Goal: Transaction & Acquisition: Obtain resource

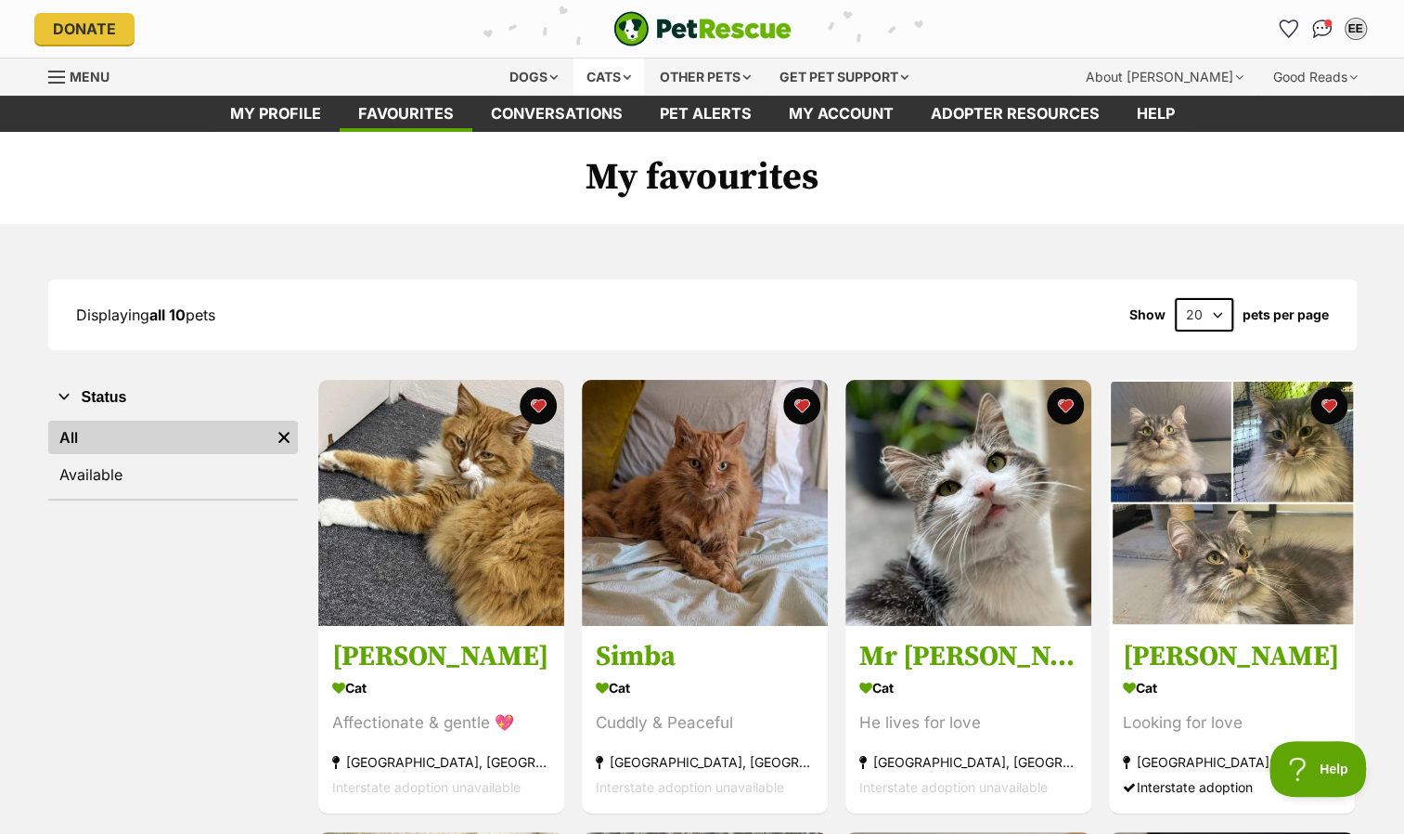
click at [615, 71] on div "Cats" at bounding box center [609, 76] width 71 height 37
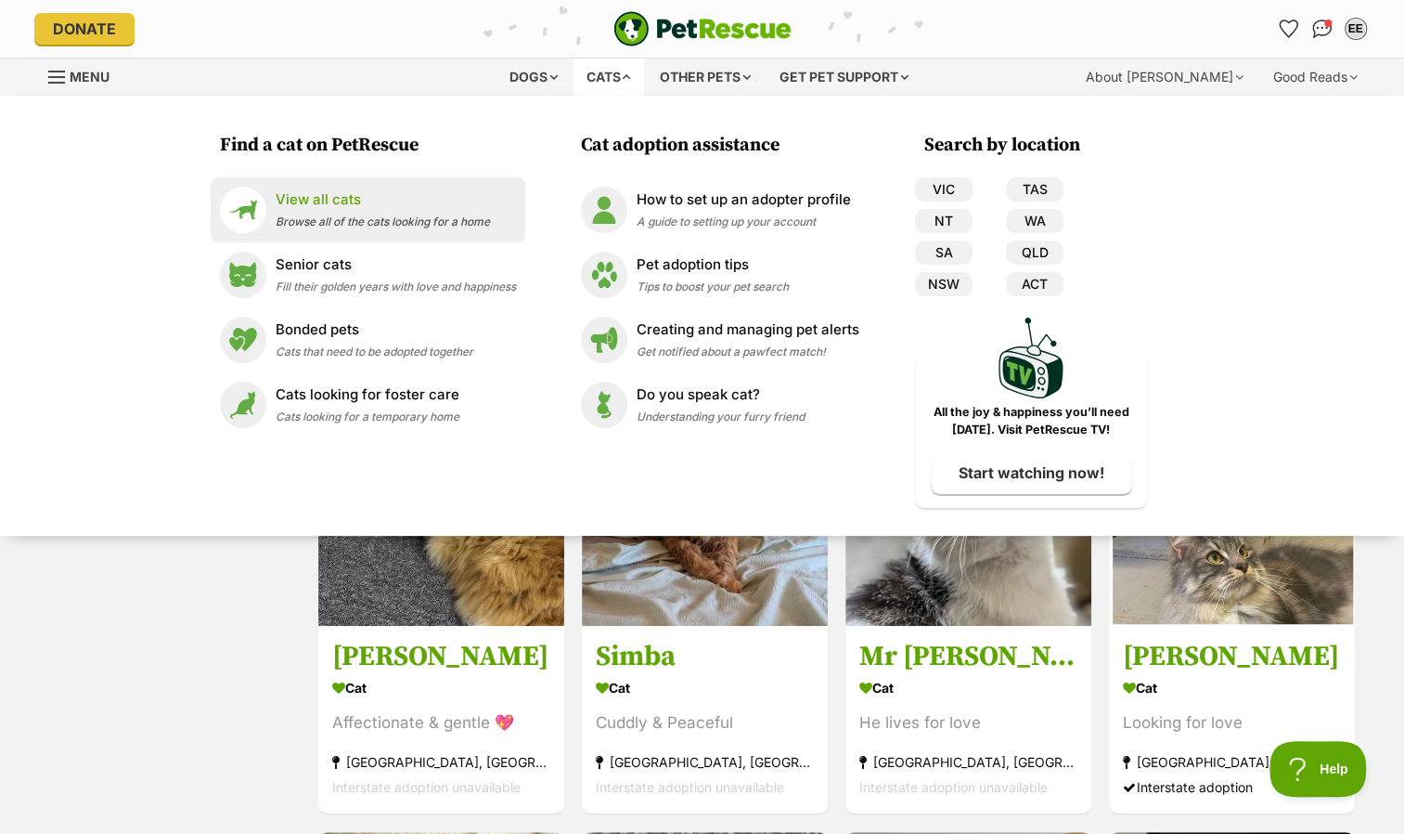
click at [314, 202] on p "View all cats" at bounding box center [383, 199] width 214 height 21
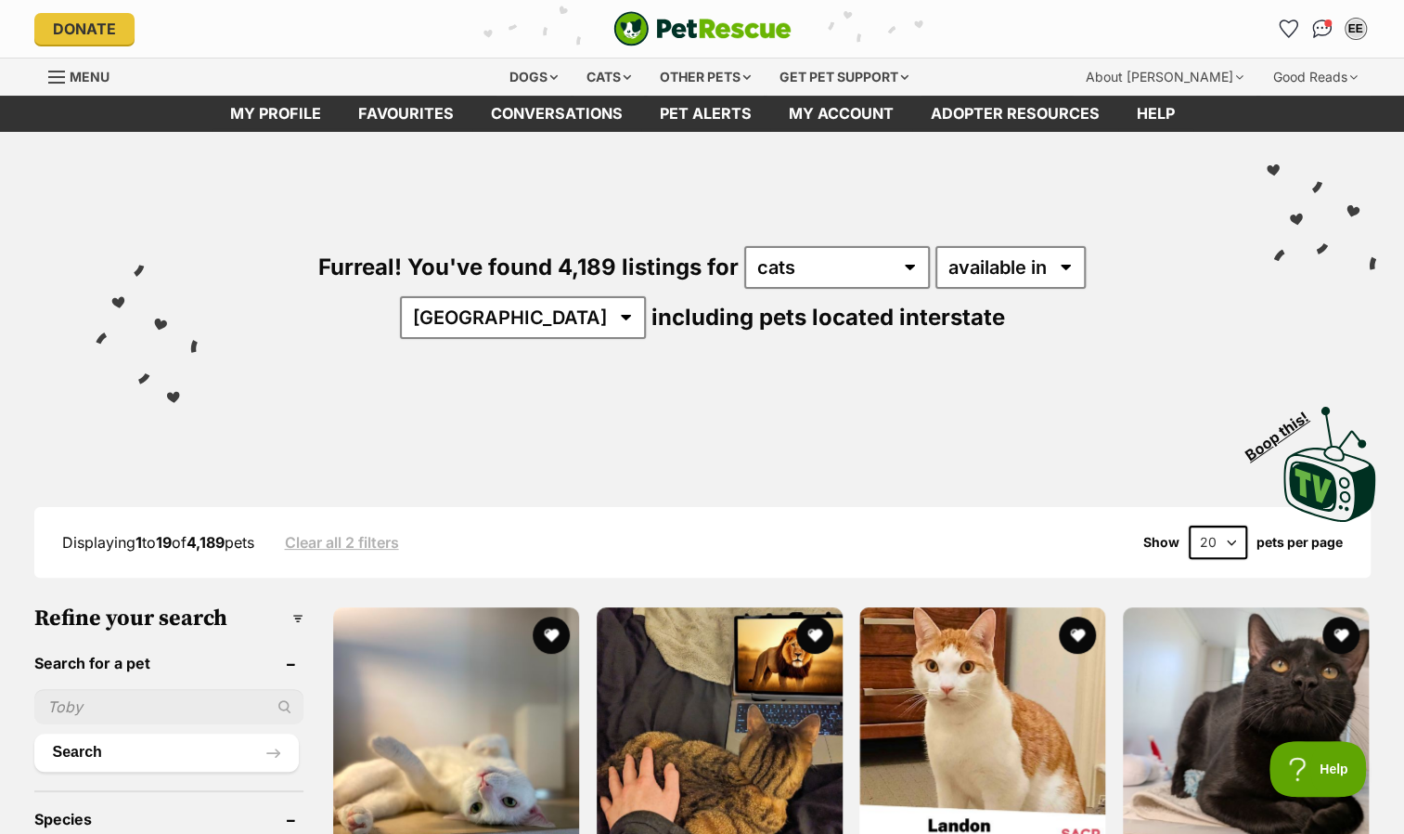
click at [108, 708] on input "text" at bounding box center [168, 706] width 269 height 35
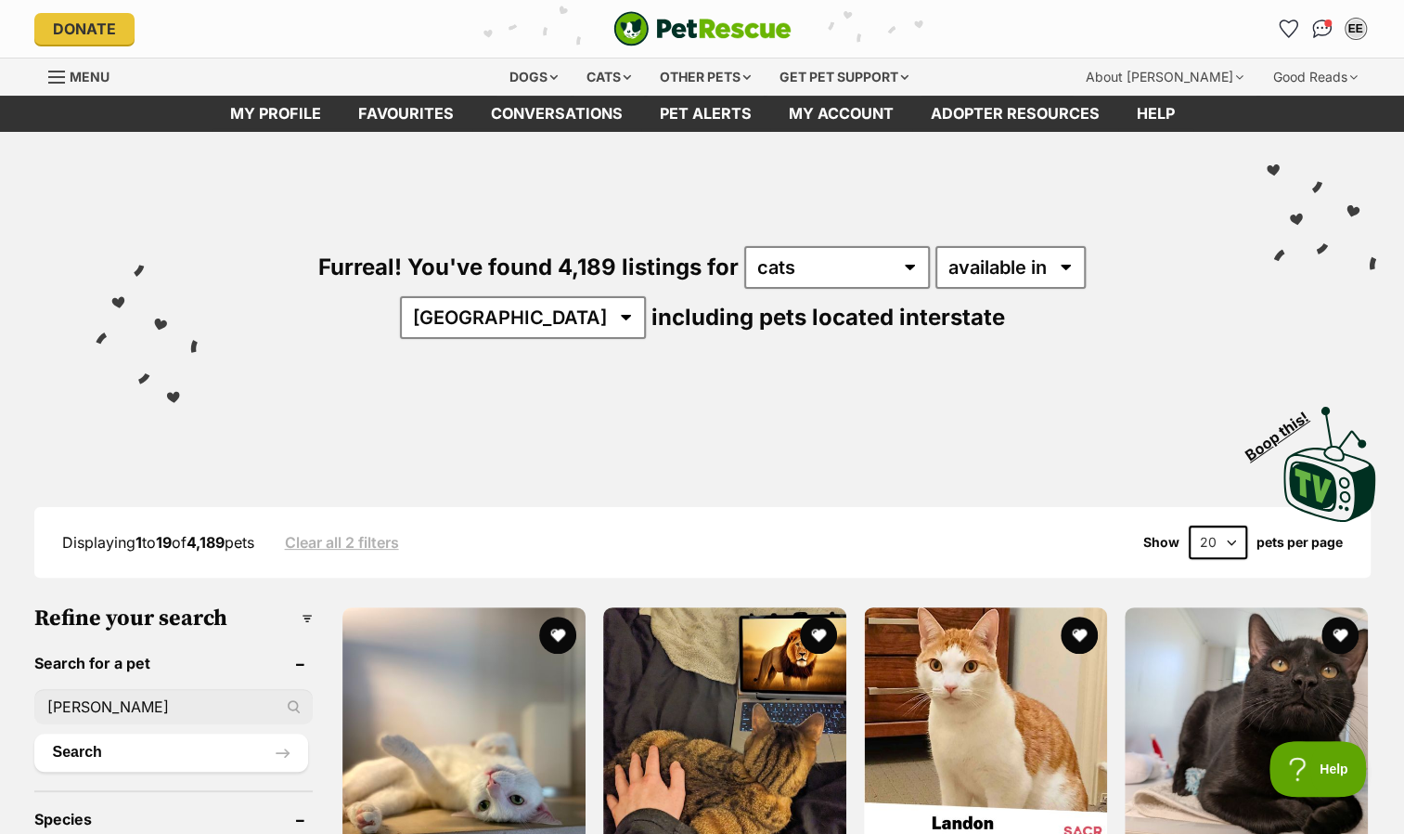
type input "murray"
click at [34, 733] on button "Search" at bounding box center [171, 751] width 274 height 37
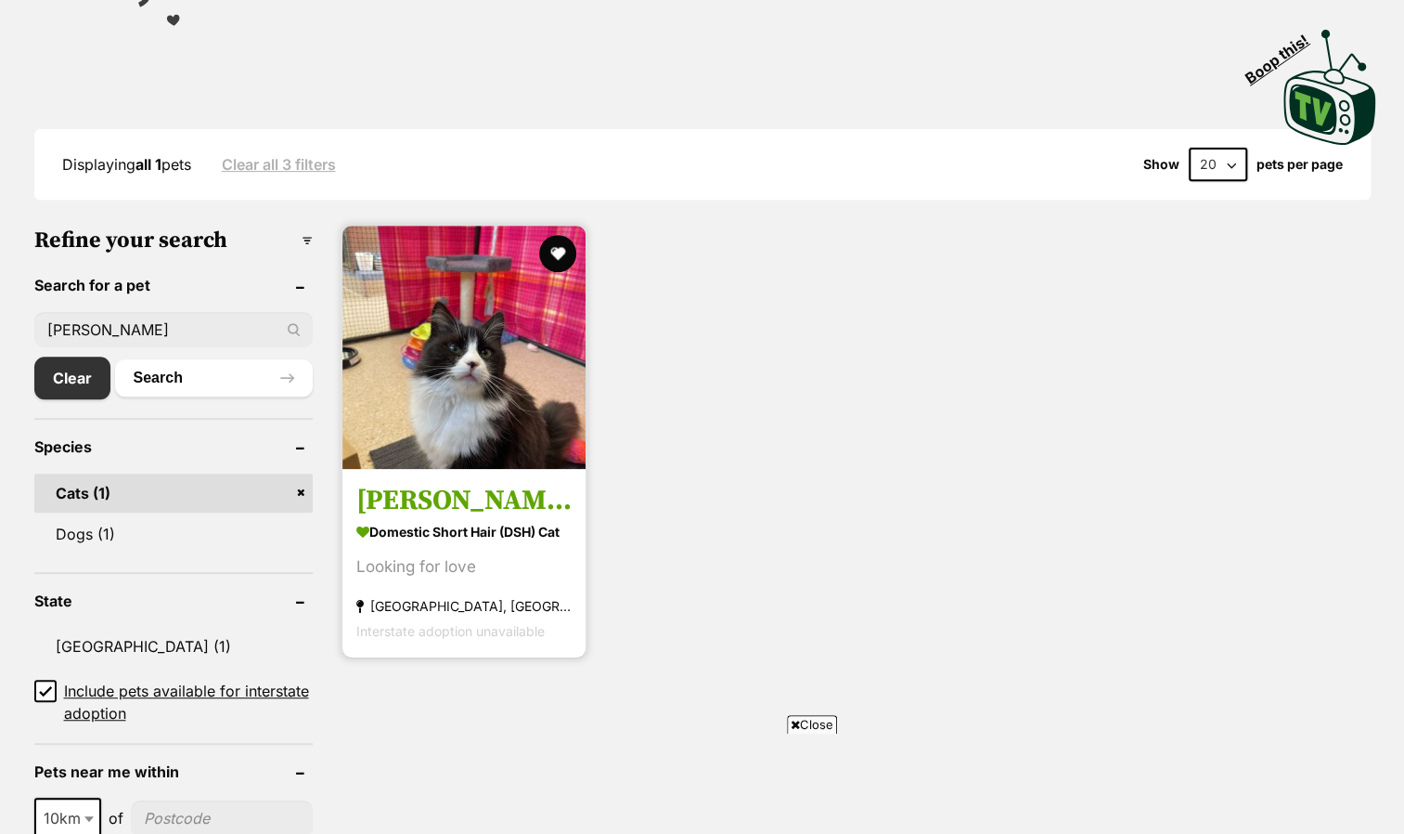
click at [423, 497] on h3 "[PERSON_NAME]" at bounding box center [463, 500] width 215 height 35
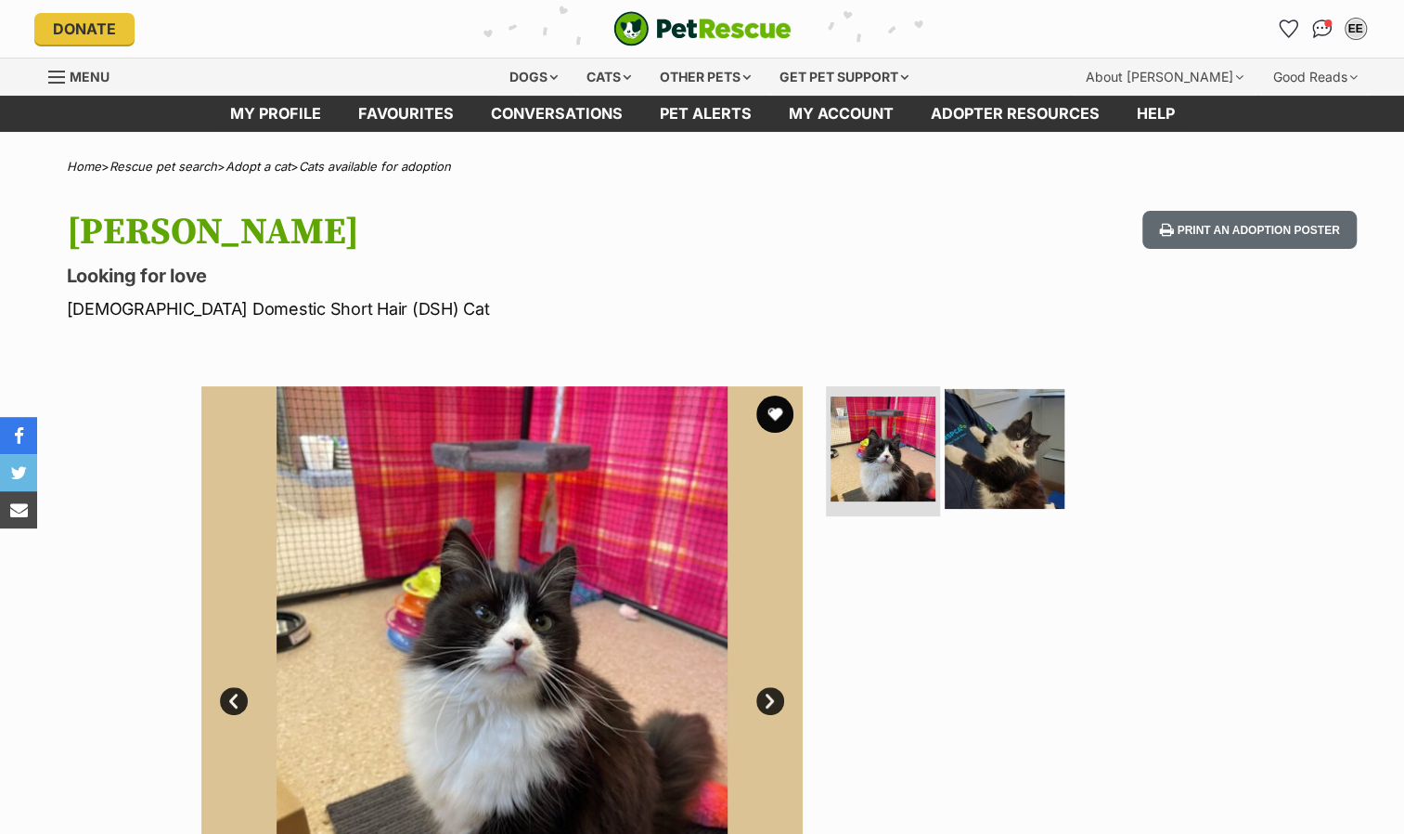
click at [999, 466] on img at bounding box center [1005, 449] width 120 height 120
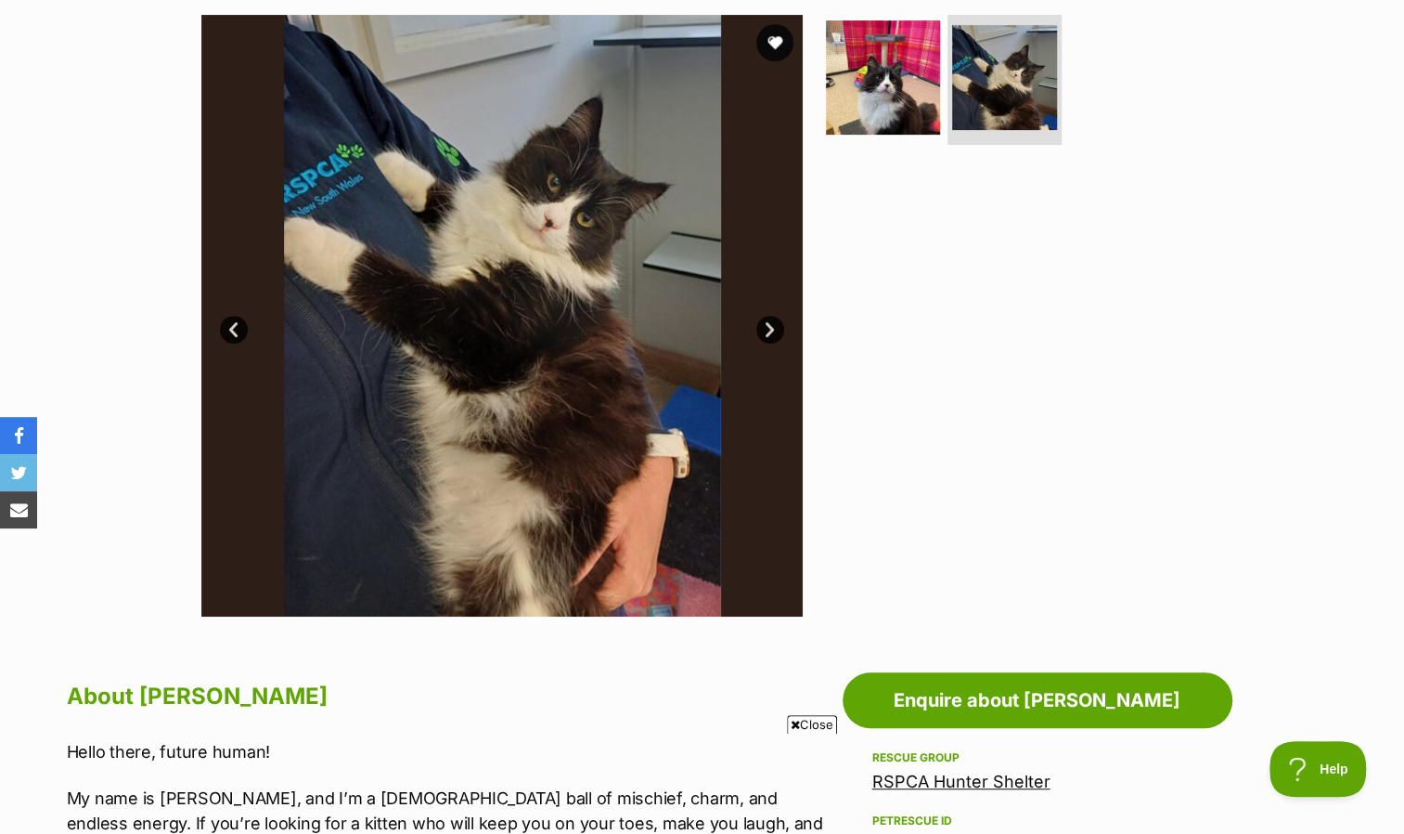
click at [234, 321] on link "Prev" at bounding box center [234, 330] width 28 height 28
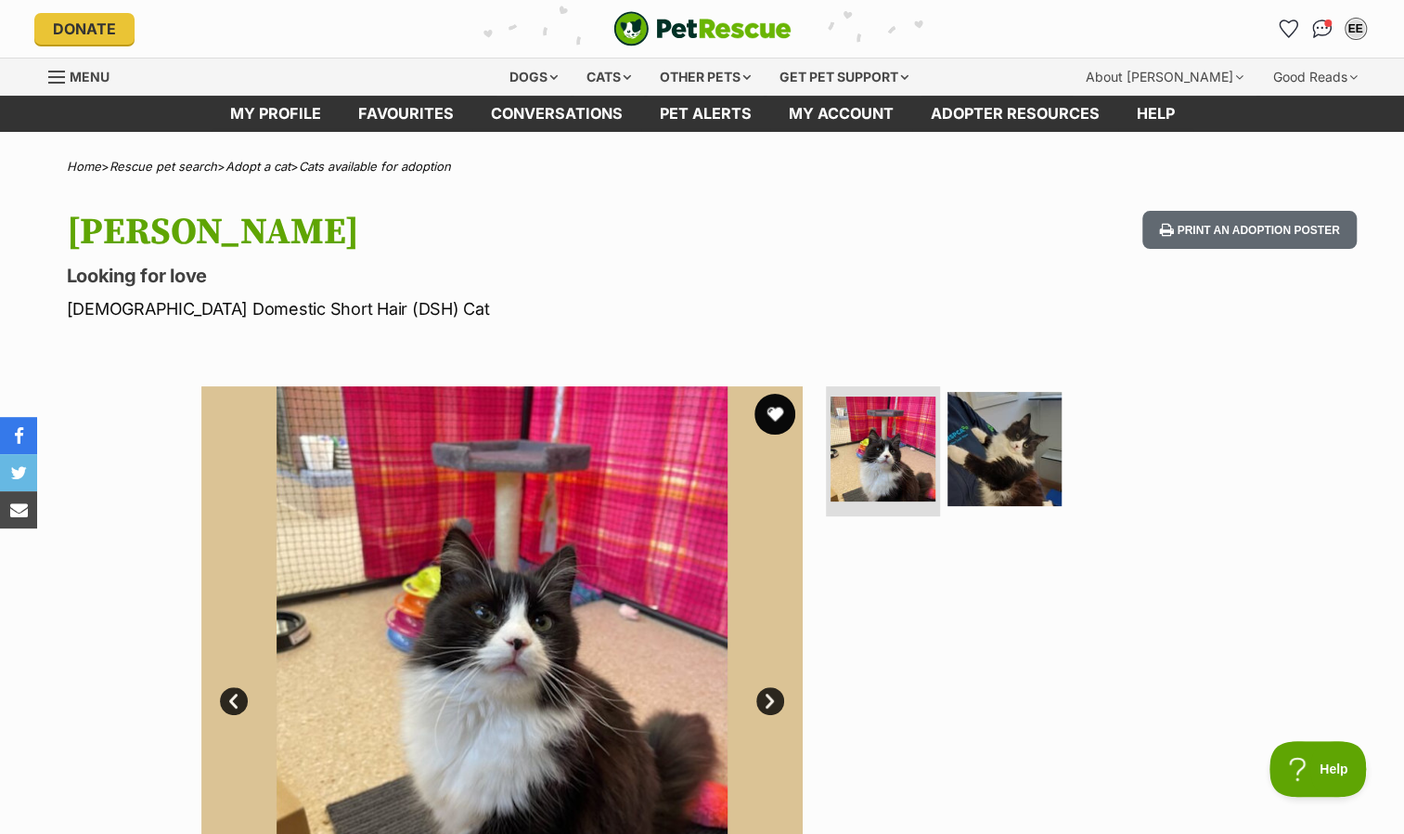
click at [765, 414] on button "favourite" at bounding box center [775, 414] width 41 height 41
click at [619, 73] on div "Cats" at bounding box center [609, 76] width 71 height 37
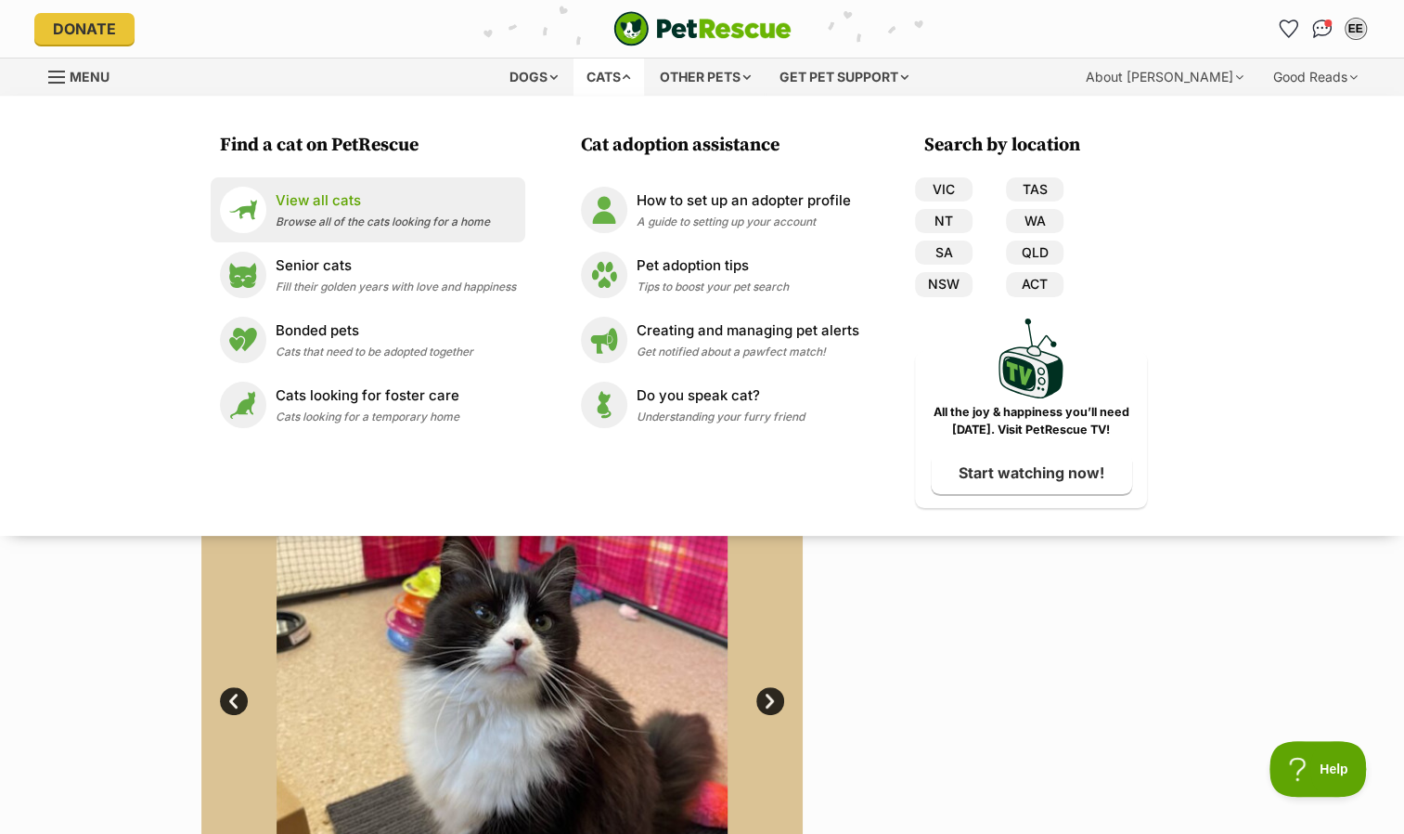
click at [356, 208] on p "View all cats" at bounding box center [383, 200] width 214 height 21
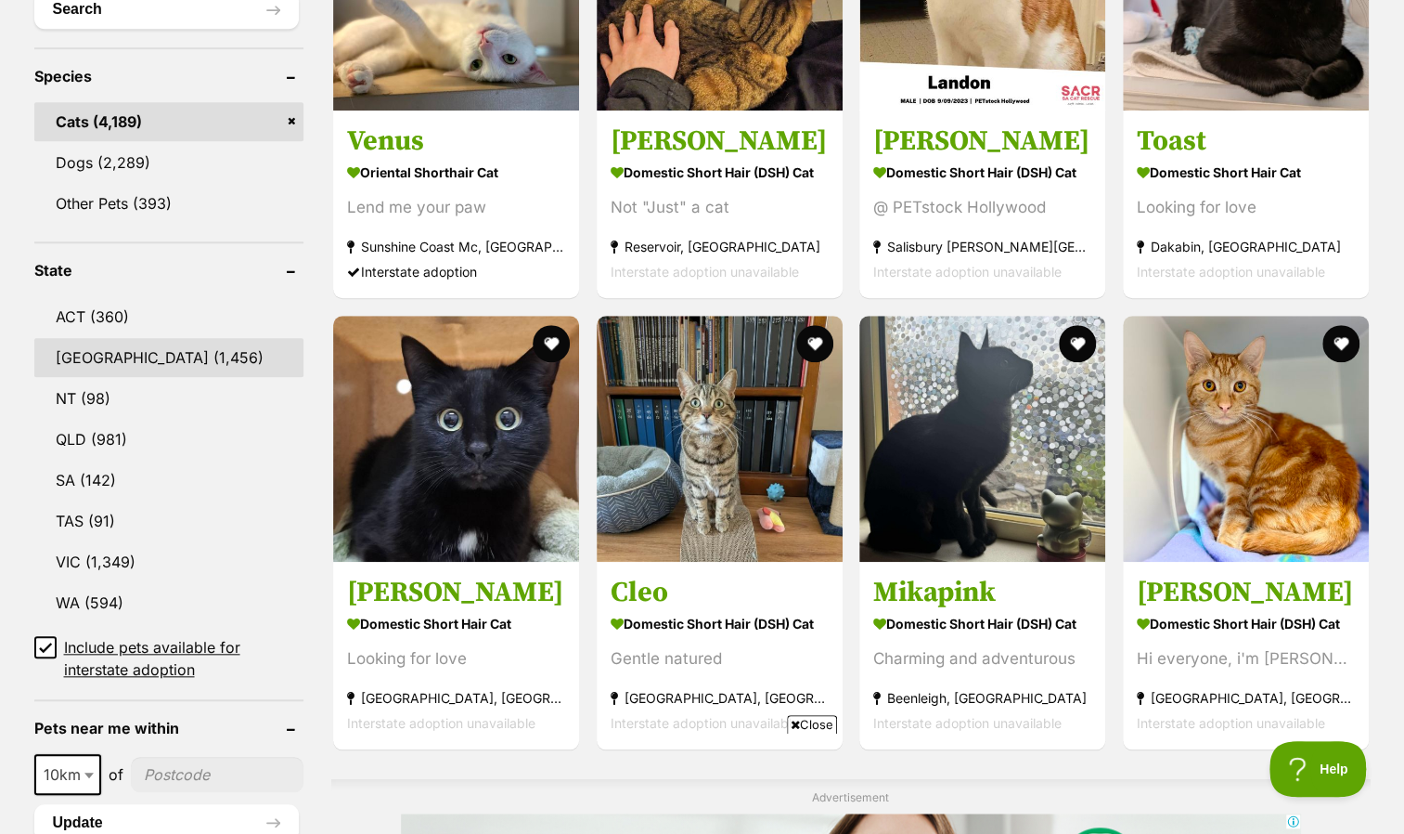
click at [80, 355] on link "[GEOGRAPHIC_DATA] (1,456)" at bounding box center [168, 357] width 269 height 39
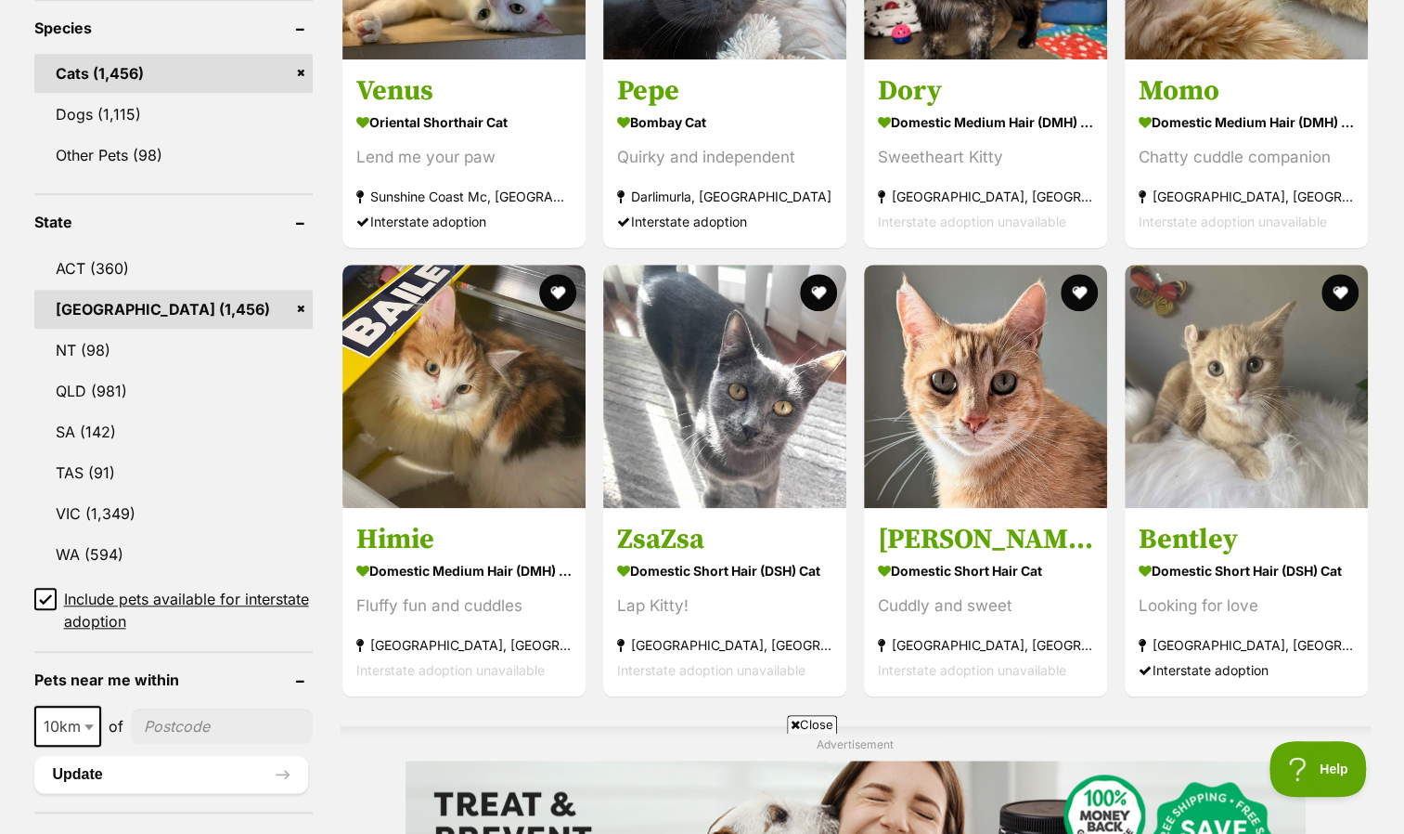
scroll to position [835, 0]
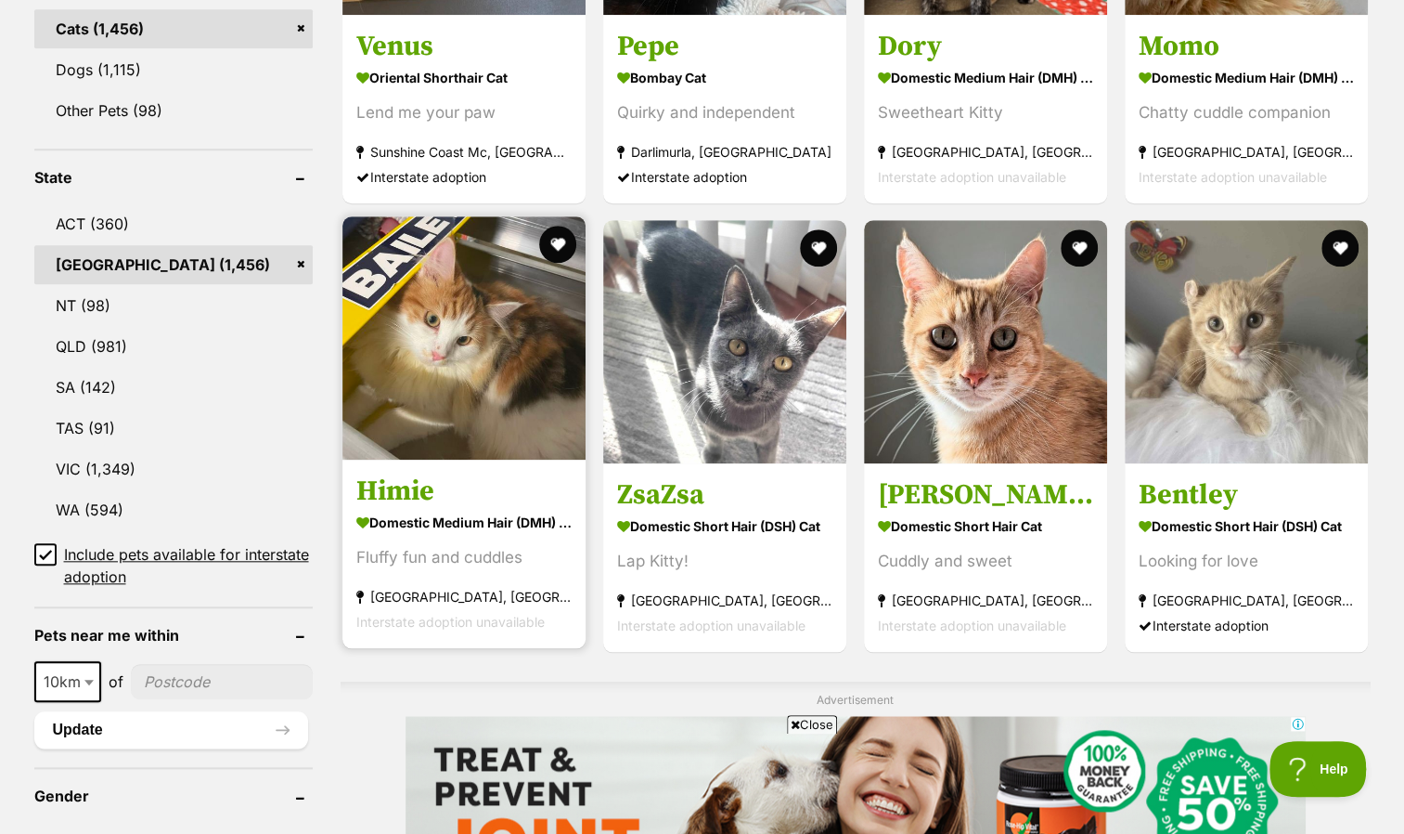
click at [456, 395] on img at bounding box center [464, 337] width 243 height 243
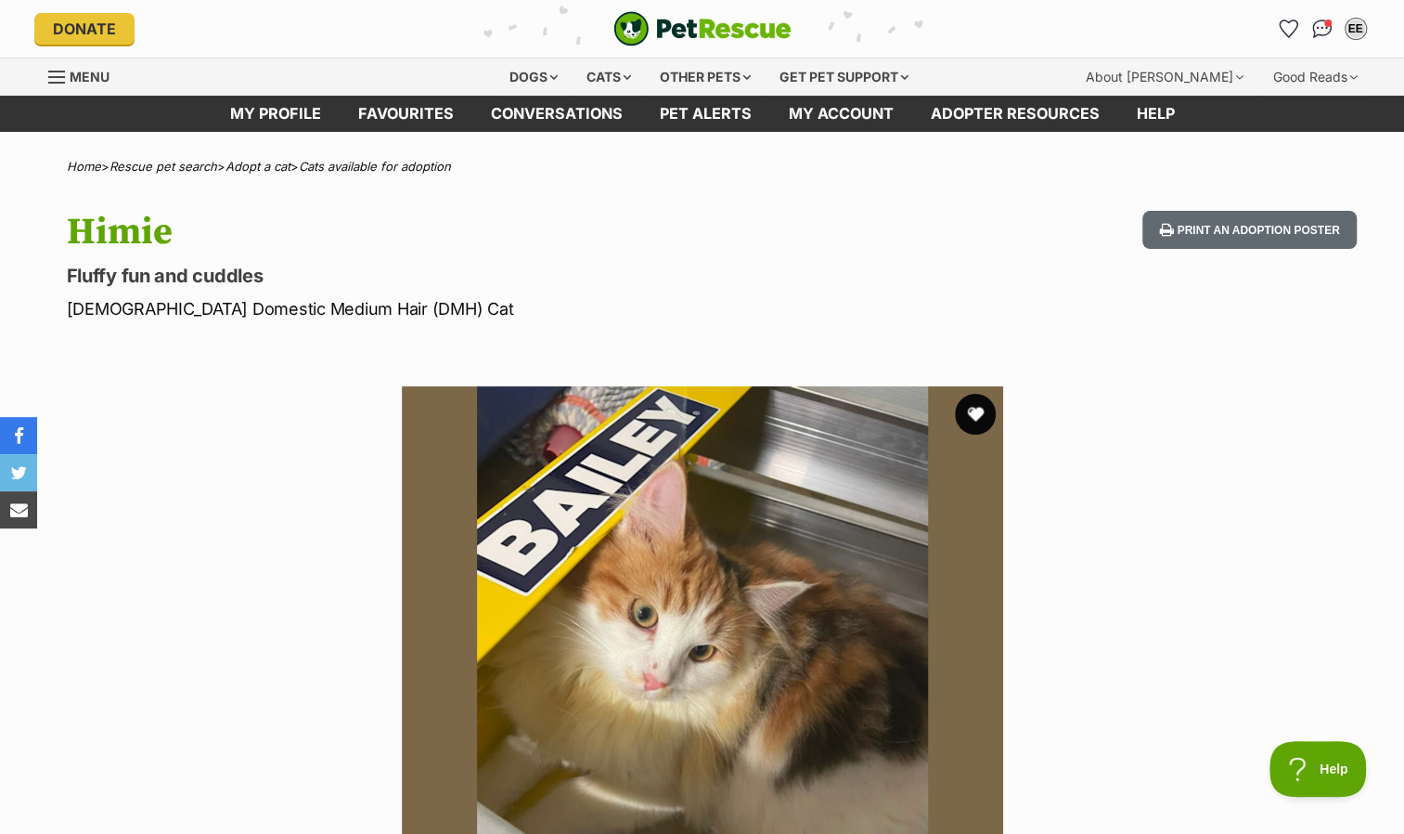
click at [967, 407] on button "favourite" at bounding box center [975, 414] width 41 height 41
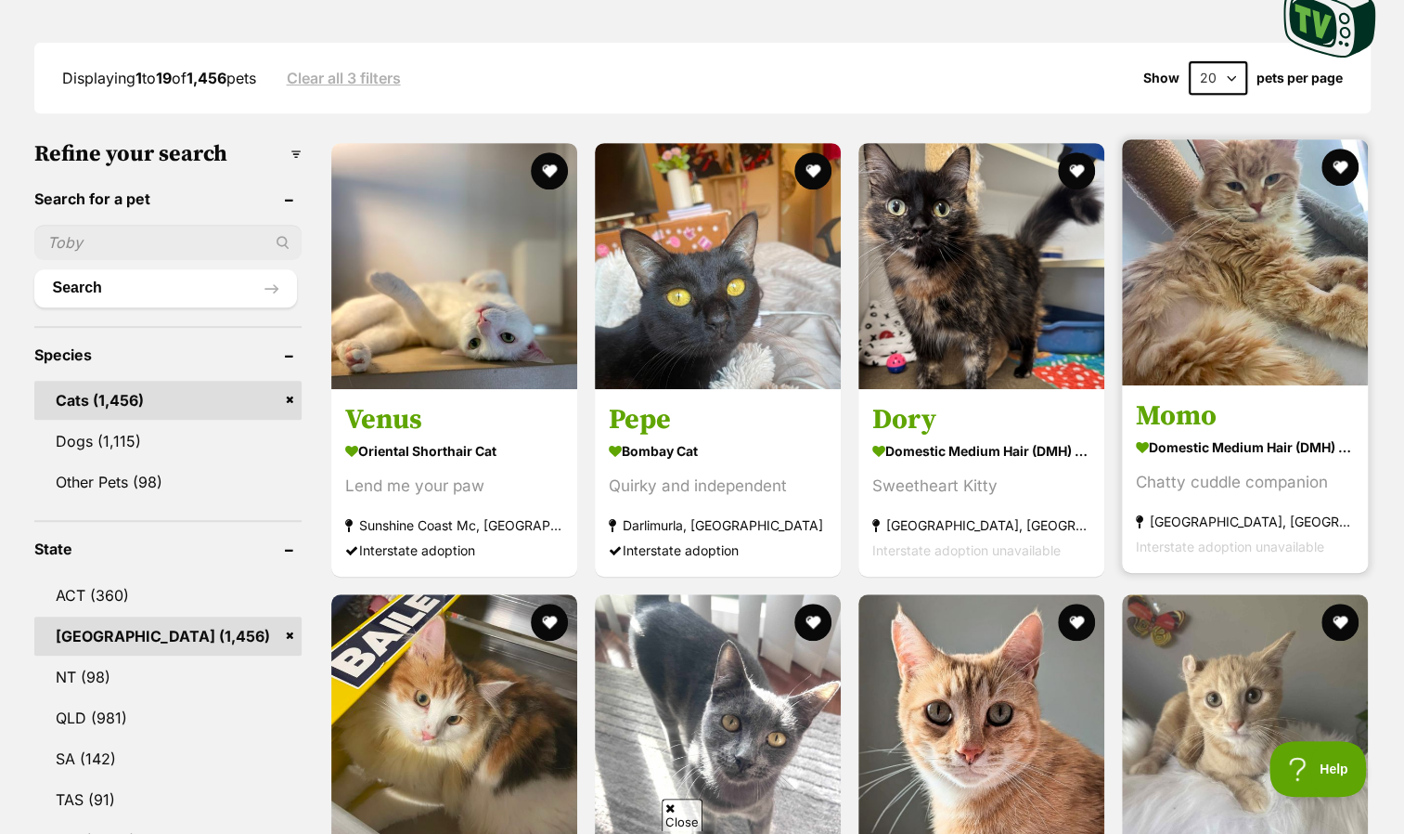
click at [1253, 296] on img at bounding box center [1245, 262] width 246 height 246
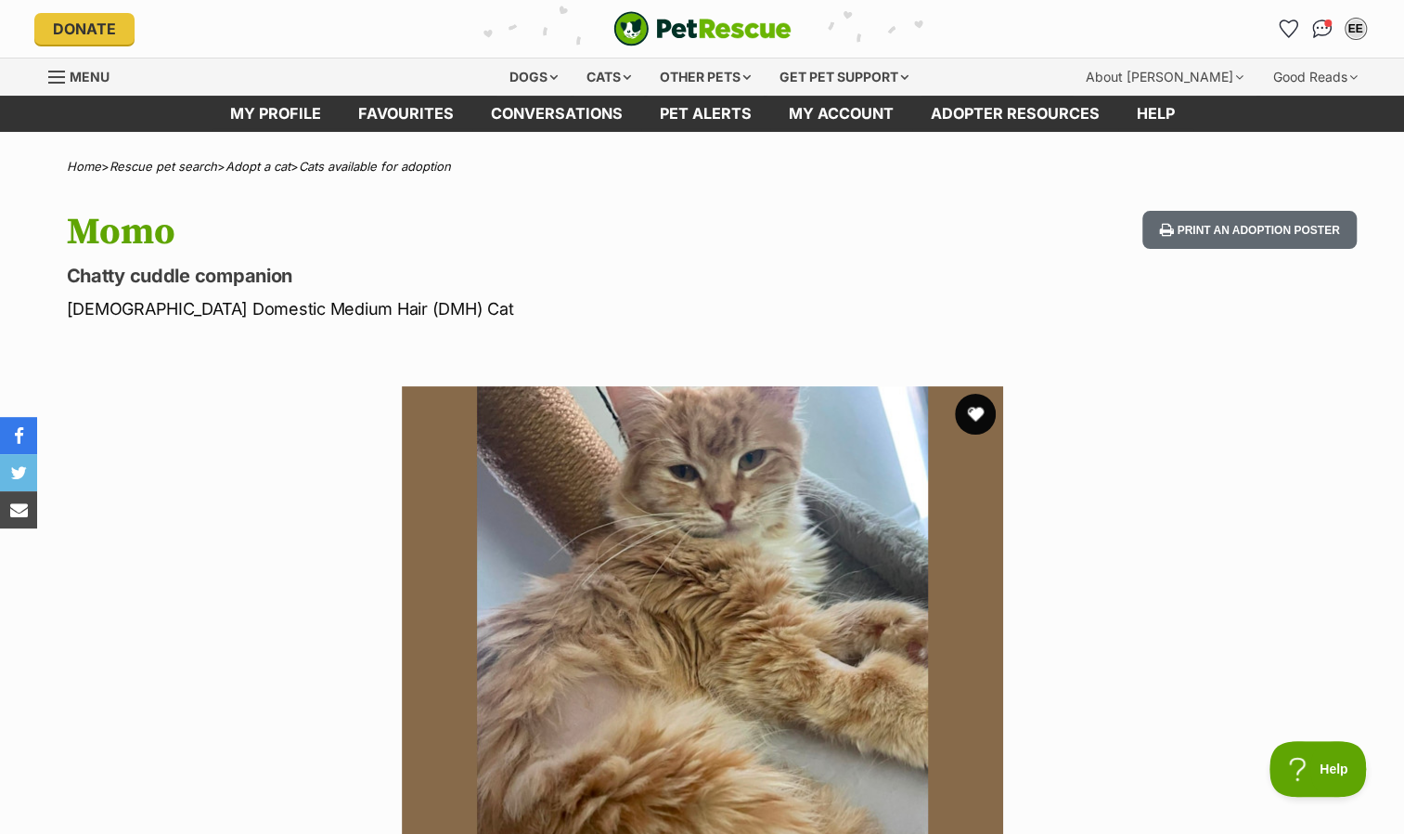
click at [967, 407] on button "favourite" at bounding box center [975, 414] width 41 height 41
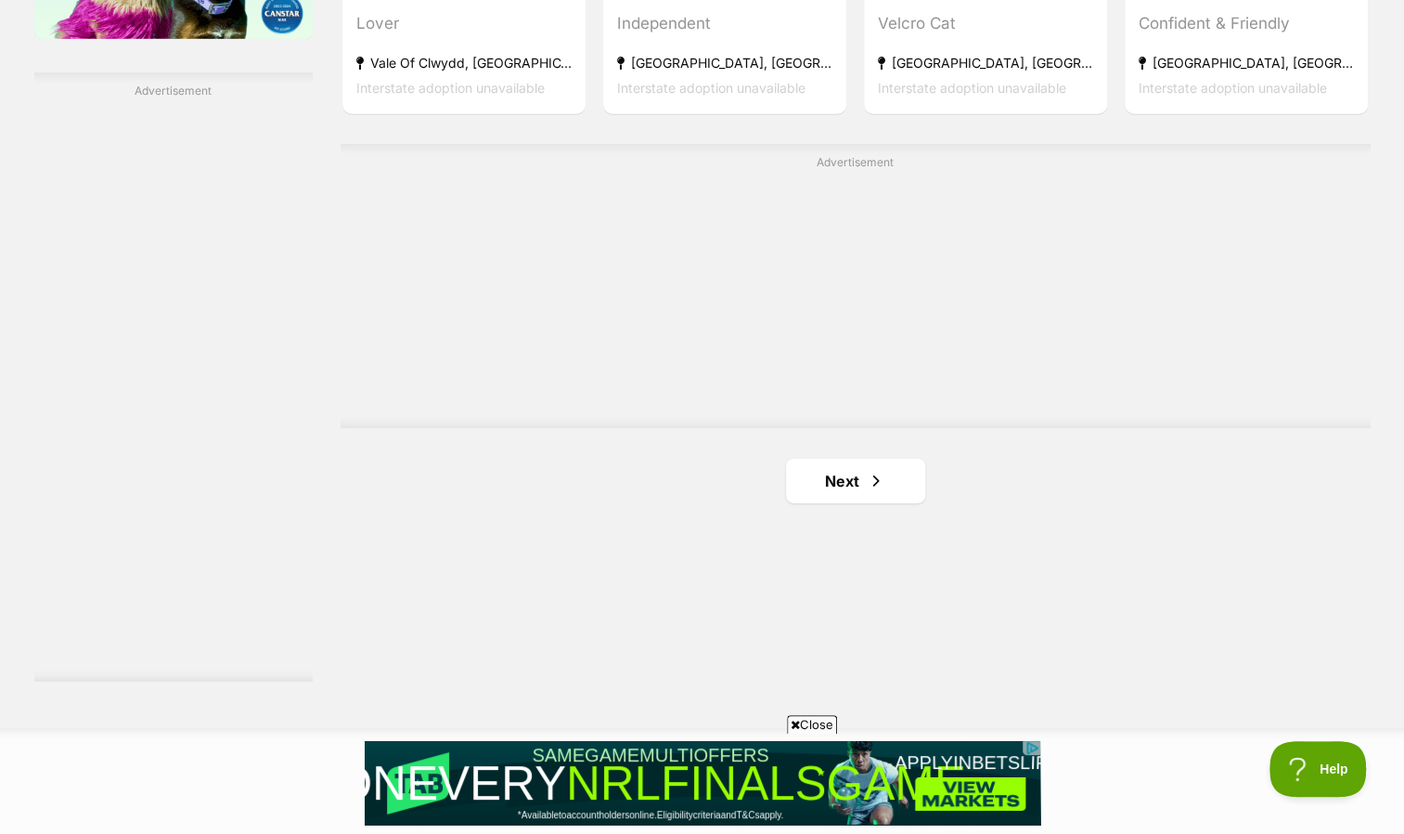
scroll to position [3249, 0]
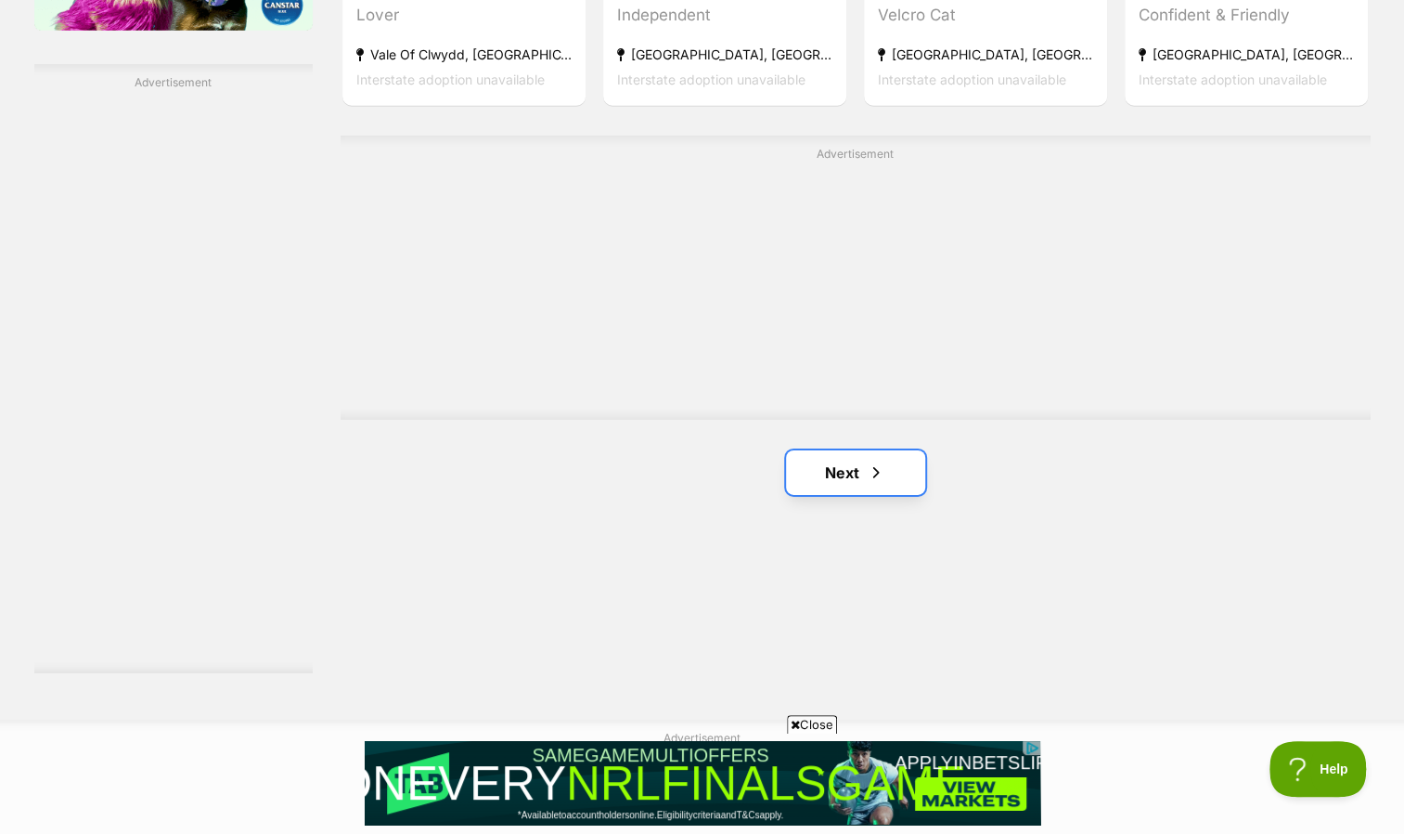
click at [852, 461] on link "Next" at bounding box center [855, 472] width 139 height 45
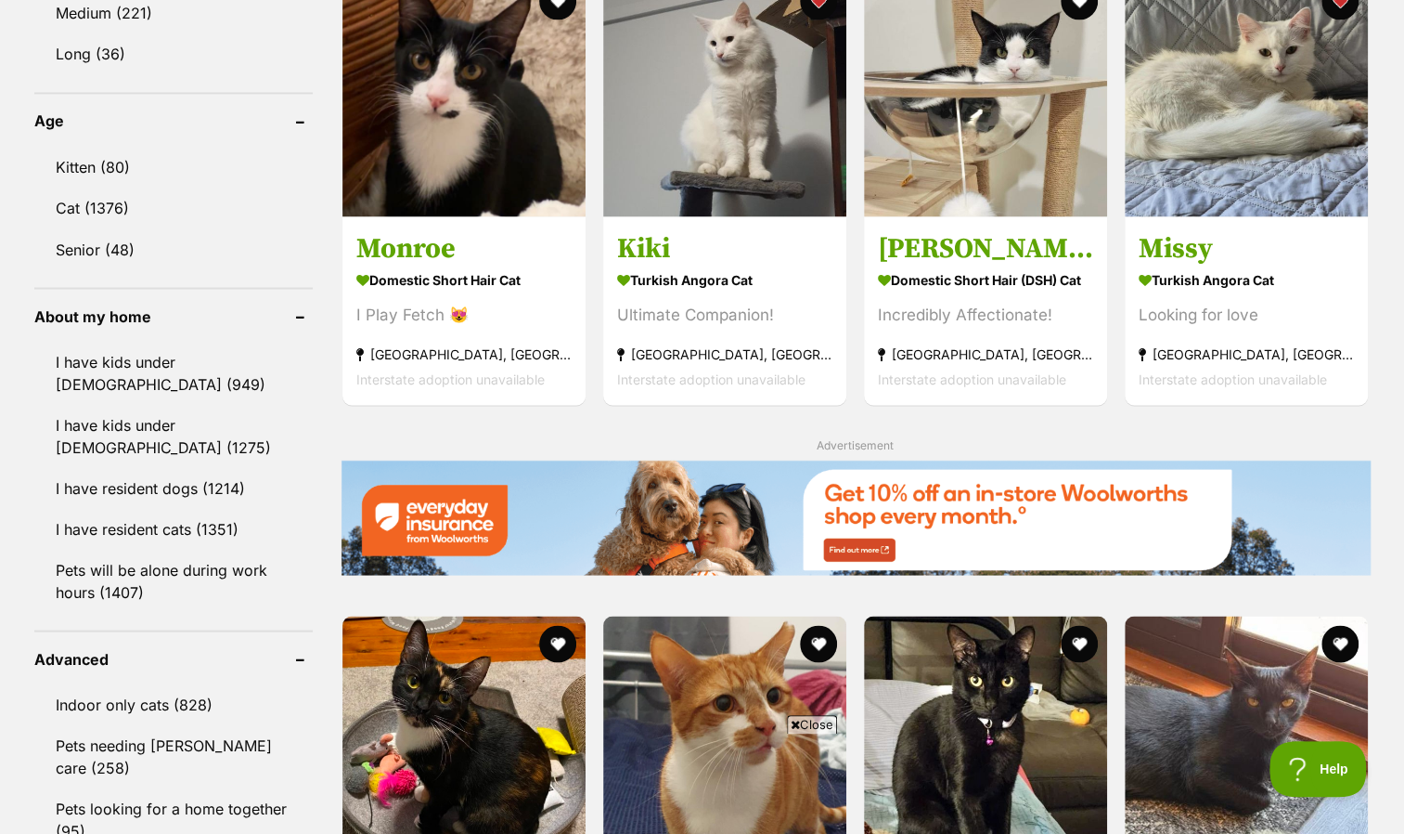
scroll to position [1764, 0]
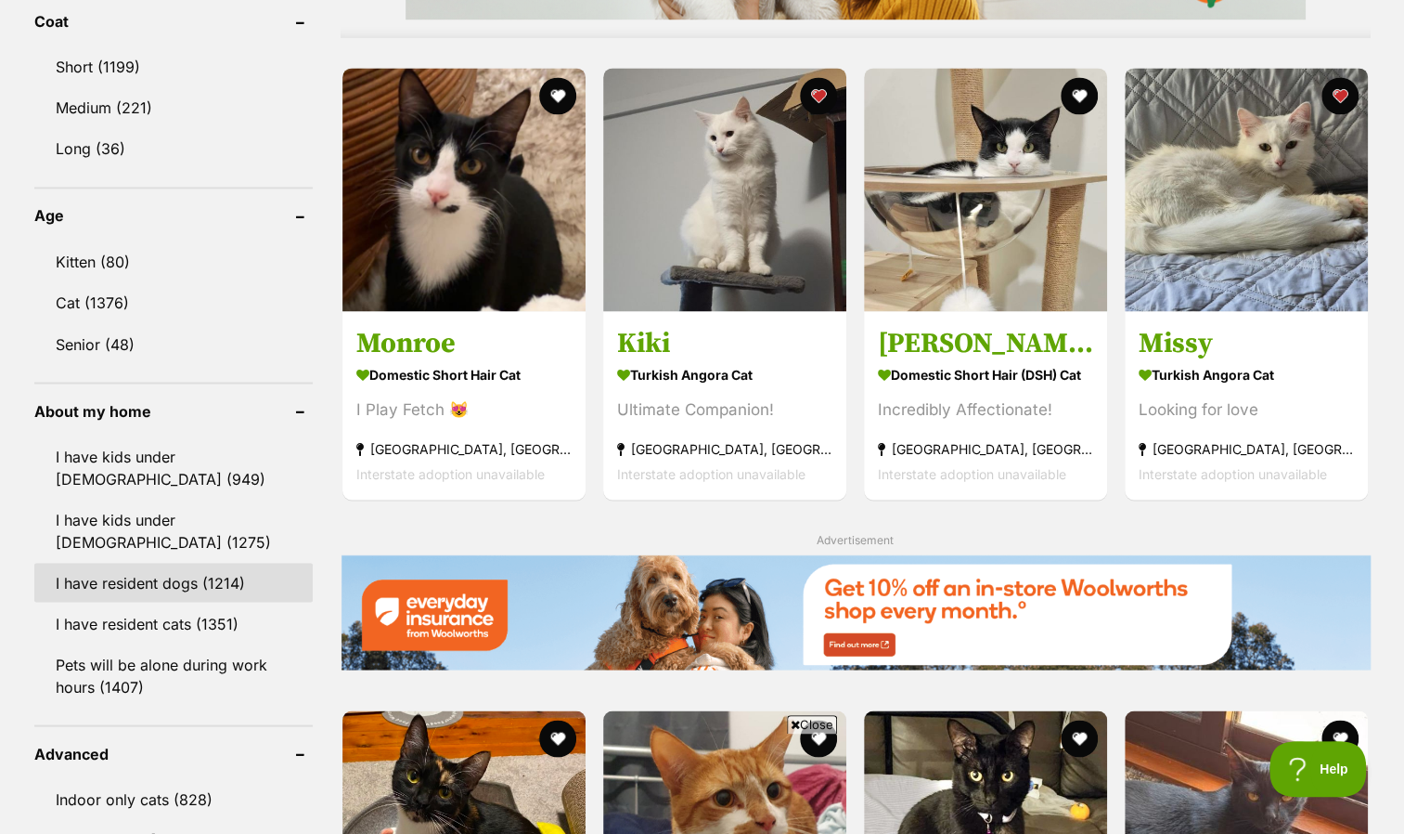
click at [120, 577] on link "I have resident dogs (1214)" at bounding box center [173, 582] width 278 height 39
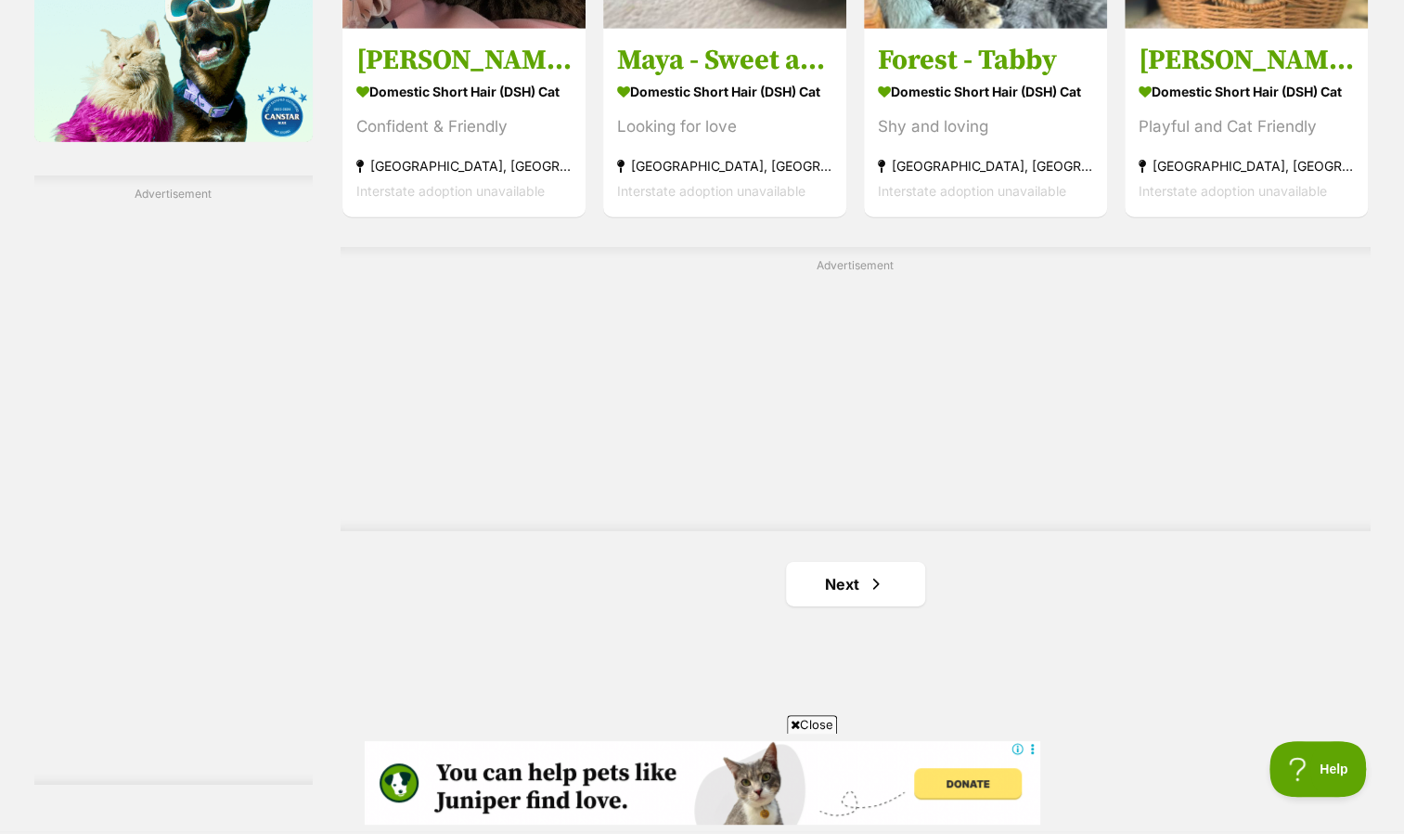
scroll to position [3249, 0]
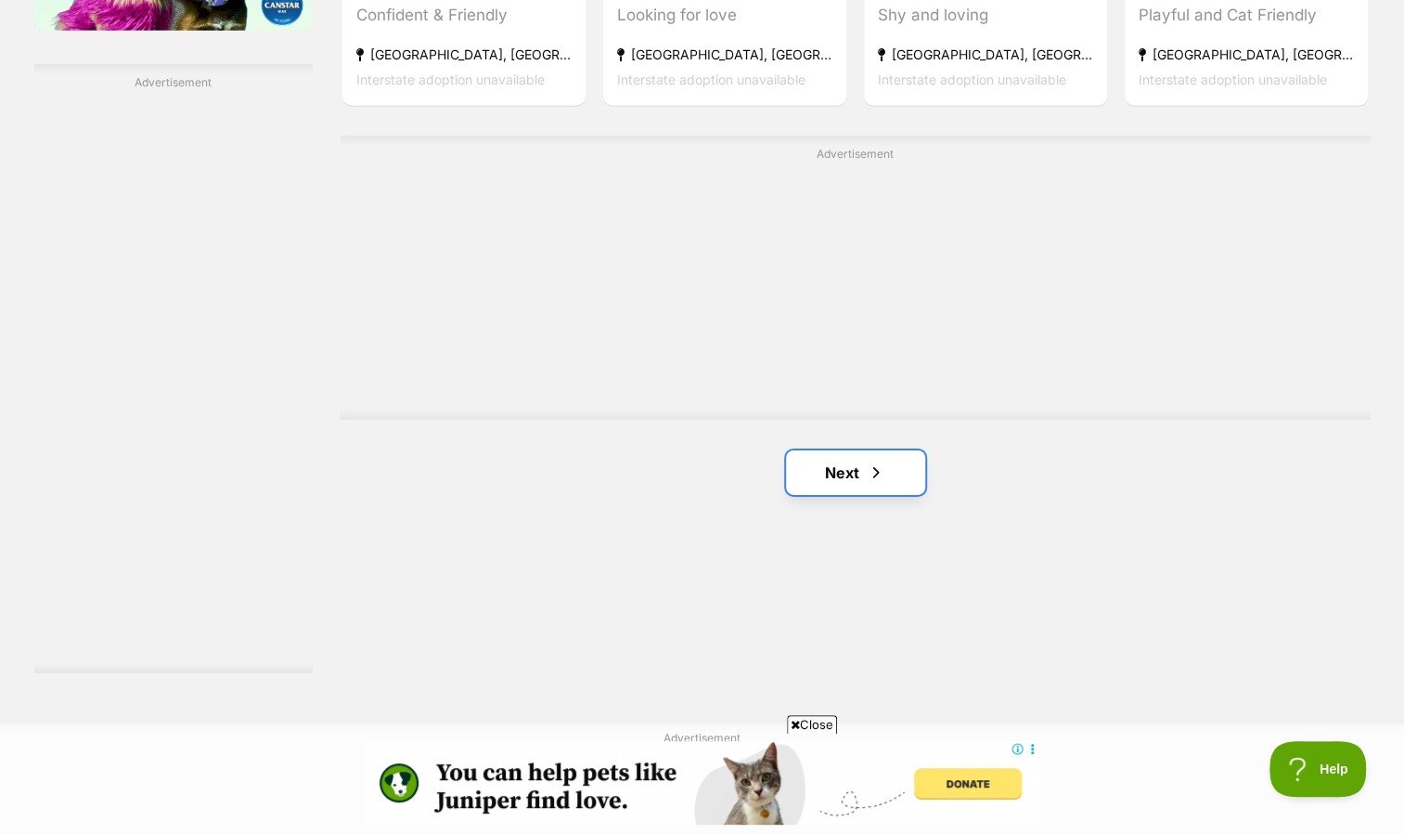
click at [823, 457] on link "Next" at bounding box center [855, 472] width 139 height 45
